Goal: Task Accomplishment & Management: Manage account settings

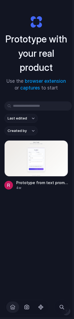
click at [63, 307] on span "Search" at bounding box center [62, 307] width 6 height 6
click at [63, 307] on html "Prototype with your real product Use the browser extension or captures to start…" at bounding box center [37, 159] width 74 height 319
click at [63, 307] on span "Search" at bounding box center [62, 307] width 6 height 6
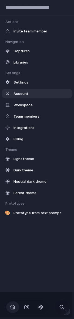
click at [18, 92] on span "Account" at bounding box center [21, 93] width 15 height 5
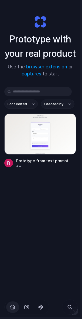
click at [71, 304] on span "Search" at bounding box center [70, 307] width 6 height 6
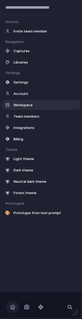
click at [22, 102] on span "Workspace" at bounding box center [23, 104] width 19 height 5
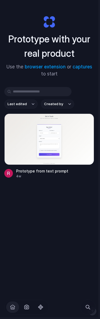
click at [88, 311] on button "Search" at bounding box center [88, 306] width 13 height 13
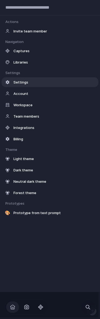
click at [24, 80] on span "Settings" at bounding box center [21, 81] width 15 height 5
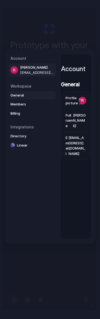
click at [23, 94] on span "General" at bounding box center [28, 95] width 35 height 5
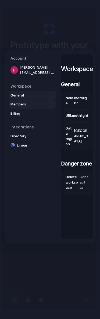
click at [23, 102] on span "Members" at bounding box center [28, 104] width 35 height 5
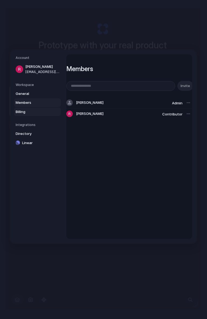
click at [33, 112] on span "Billing" at bounding box center [33, 111] width 35 height 5
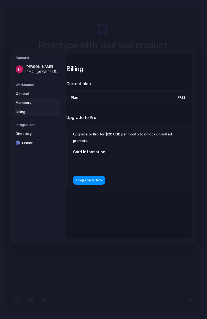
click at [33, 100] on span "Members" at bounding box center [33, 102] width 35 height 5
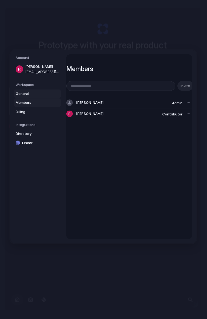
click at [33, 94] on span "General" at bounding box center [33, 93] width 35 height 5
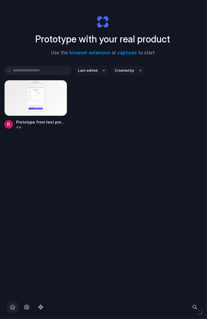
click at [194, 308] on span "Search" at bounding box center [195, 307] width 6 height 6
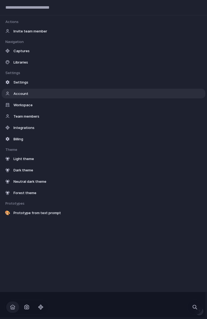
click at [27, 94] on span "Account" at bounding box center [21, 93] width 15 height 5
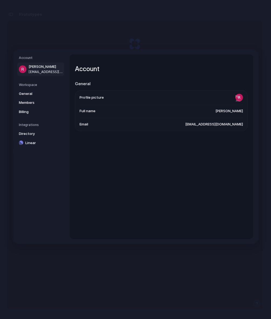
click at [102, 176] on div "Account General Profile picture Full name [PERSON_NAME] Email [PERSON_NAME][EMA…" at bounding box center [162, 146] width 184 height 184
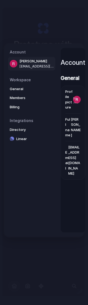
click at [38, 200] on nav "Account [PERSON_NAME] [PERSON_NAME][EMAIL_ADDRESS][DOMAIN_NAME] Workspace Gener…" at bounding box center [32, 140] width 56 height 193
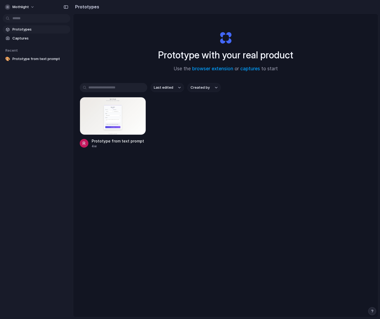
click at [183, 154] on div "Last edited Created by Prototype from text prompt 4w" at bounding box center [226, 132] width 292 height 99
